Goal: Find contact information: Find contact information

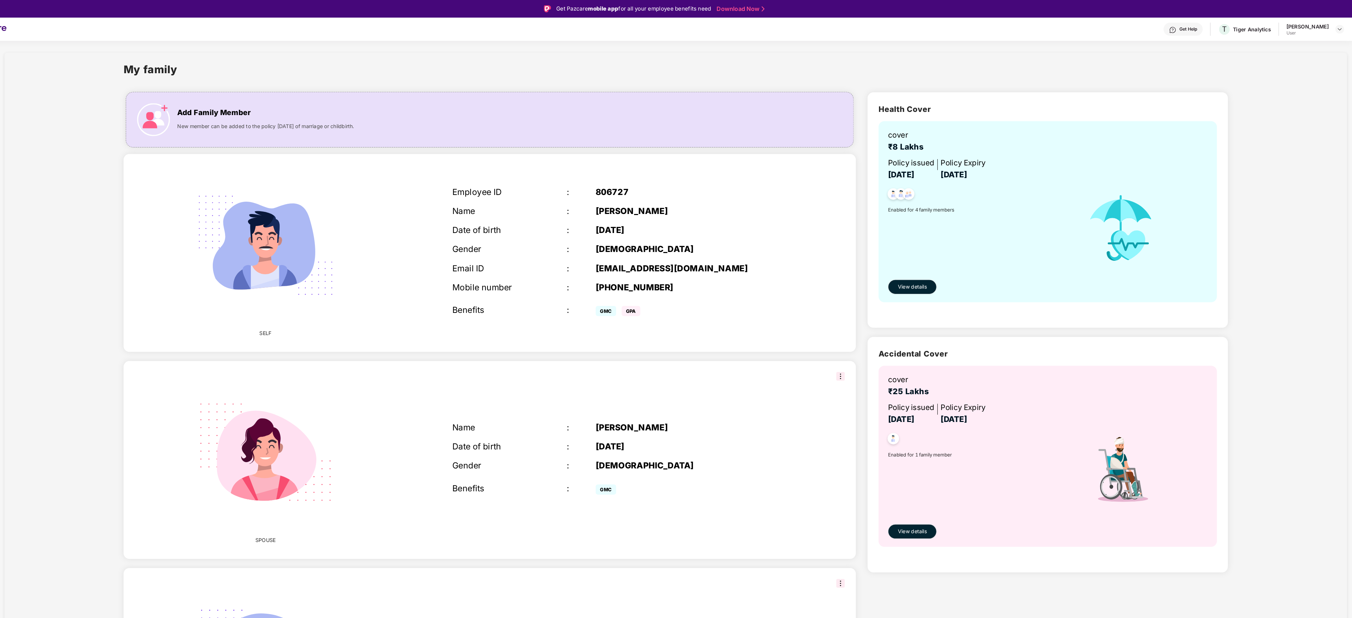
click at [1175, 28] on img at bounding box center [1178, 28] width 7 height 7
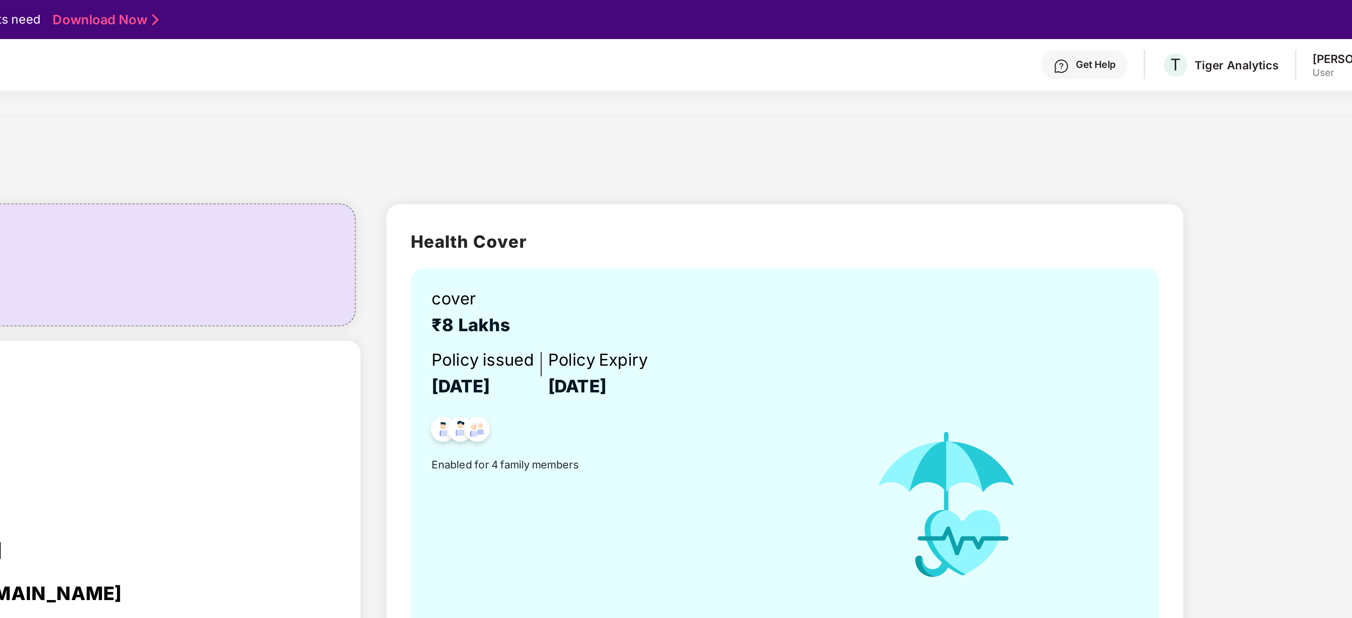
click at [1175, 29] on div "Get Help" at bounding box center [1188, 28] width 38 height 13
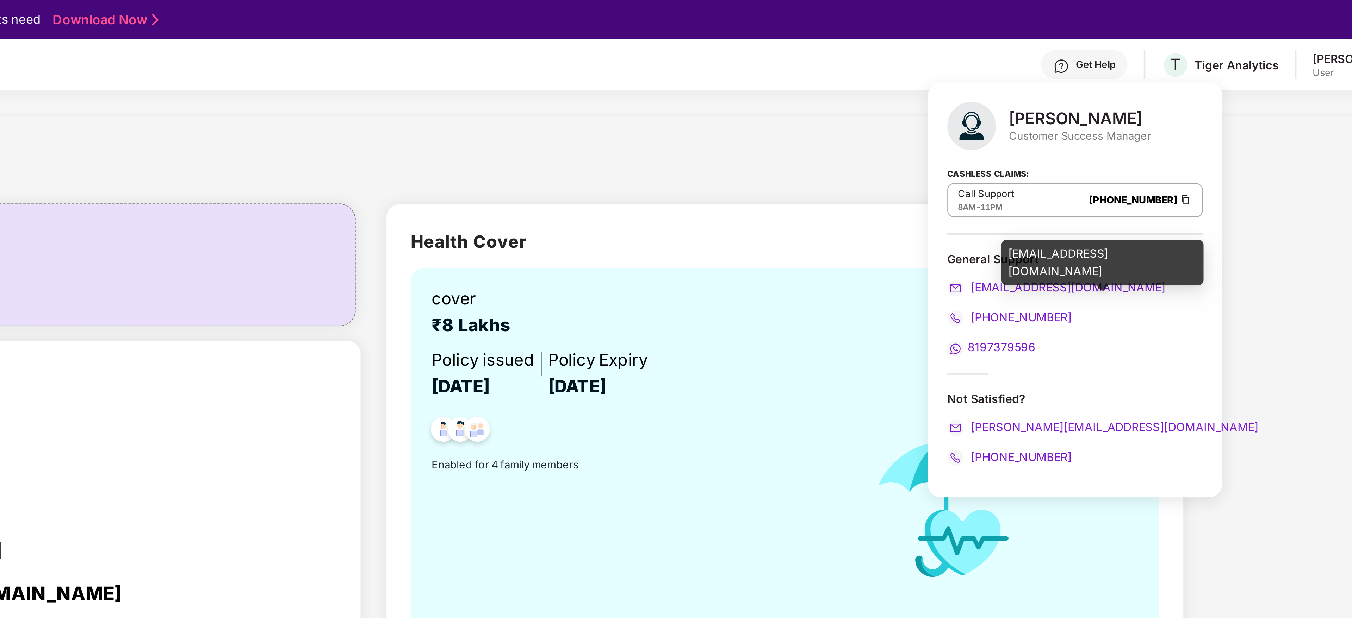
click at [1163, 127] on span "[EMAIL_ADDRESS][DOMAIN_NAME]" at bounding box center [1180, 125] width 86 height 6
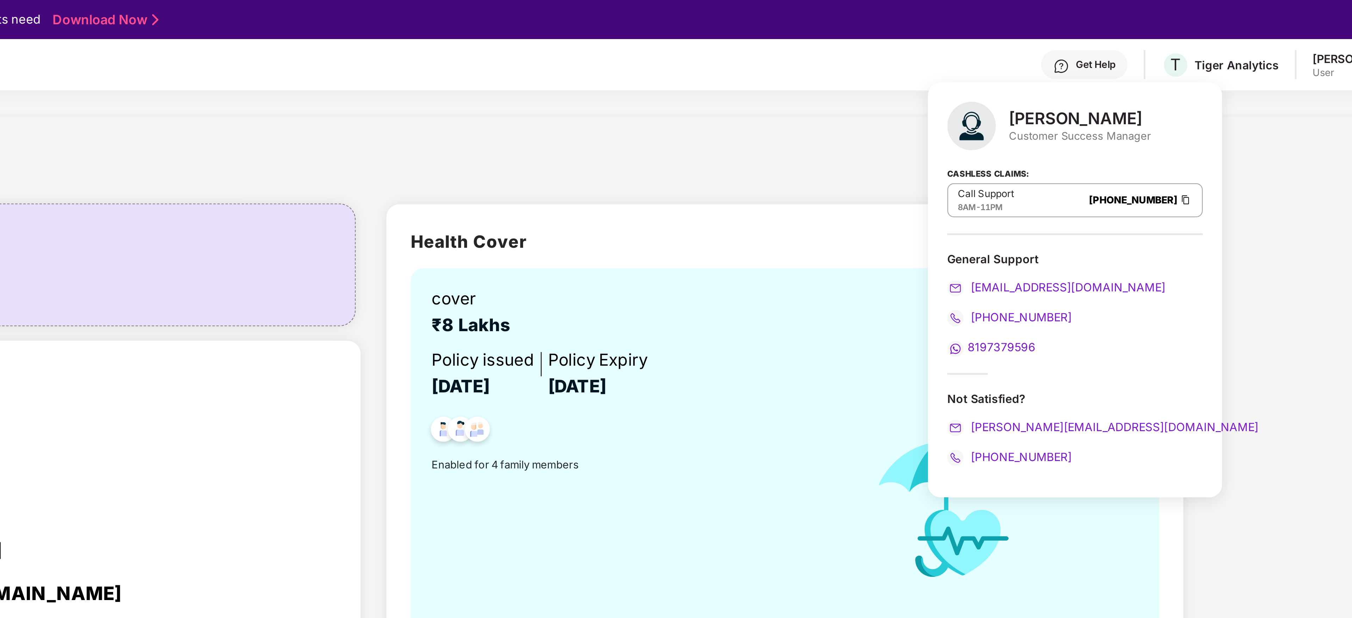
click at [1266, 122] on div "My family Add Family Member New member can be added to the policy [DATE] of mar…" at bounding box center [699, 503] width 1294 height 905
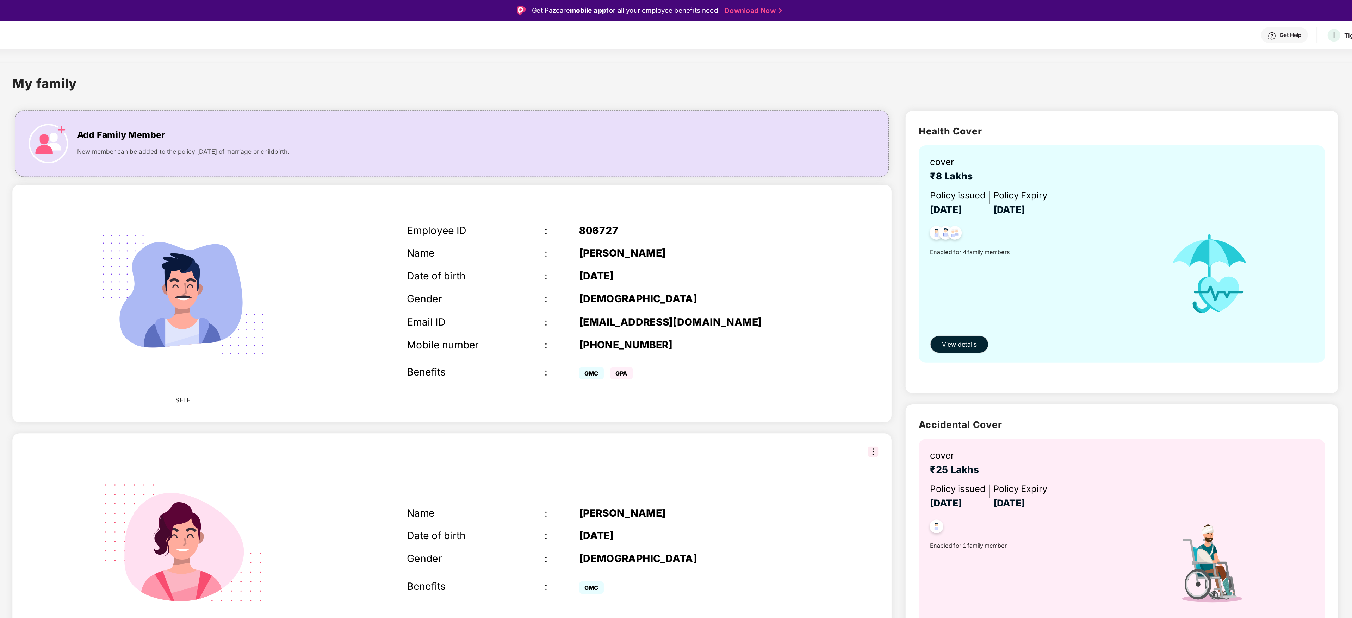
click at [1175, 29] on img at bounding box center [1178, 28] width 7 height 7
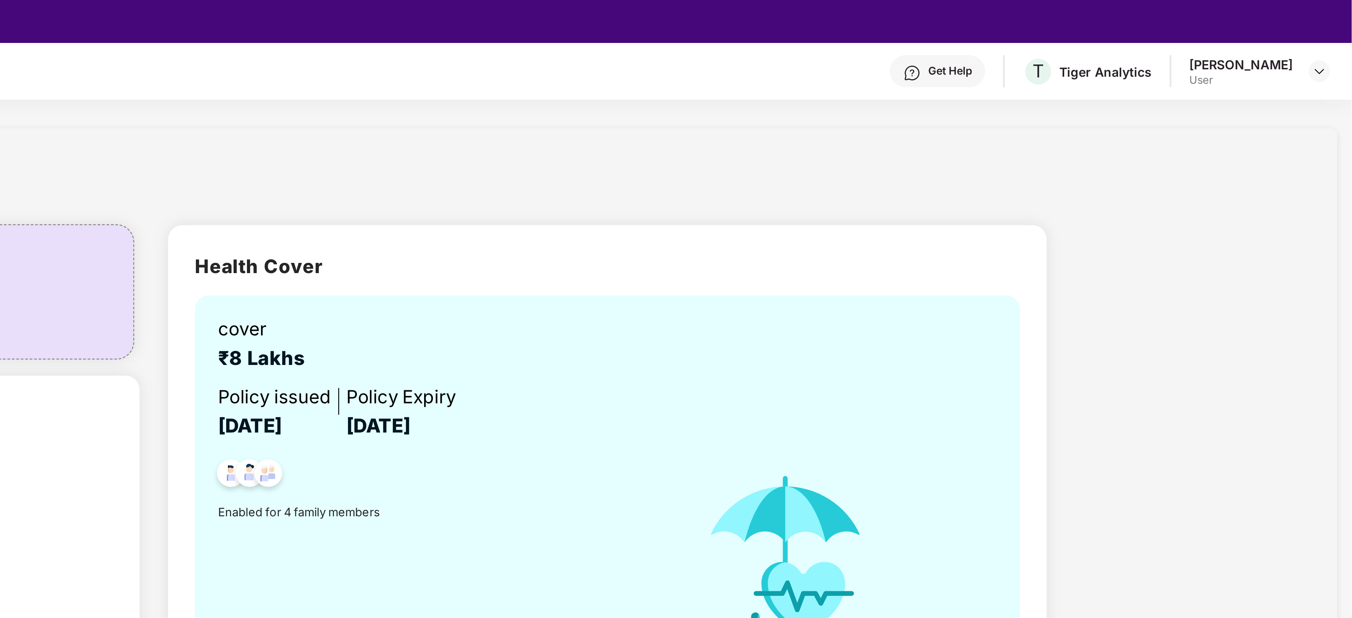
click at [1175, 27] on img at bounding box center [1178, 28] width 7 height 7
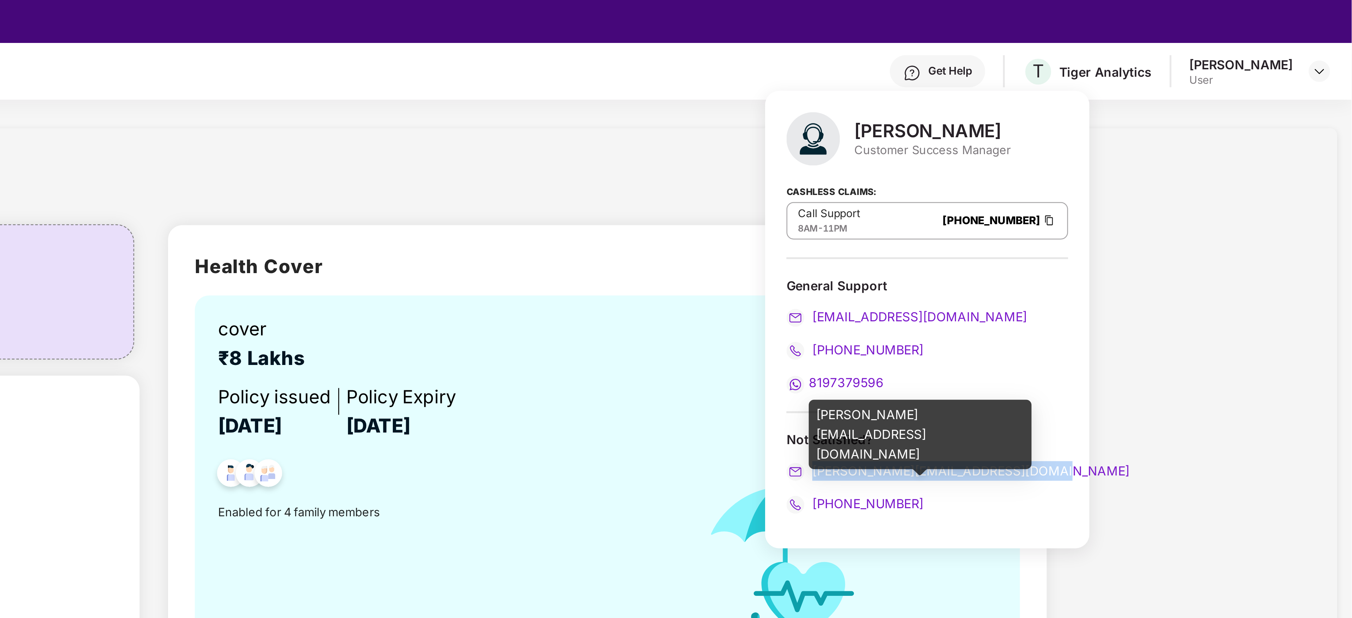
drag, startPoint x: 1231, startPoint y: 189, endPoint x: 1139, endPoint y: 188, distance: 91.2
click at [1139, 188] on div "[PERSON_NAME][EMAIL_ADDRESS][DOMAIN_NAME]" at bounding box center [1183, 186] width 111 height 8
copy span "[PERSON_NAME][EMAIL_ADDRESS][DOMAIN_NAME]"
